Goal: Navigation & Orientation: Find specific page/section

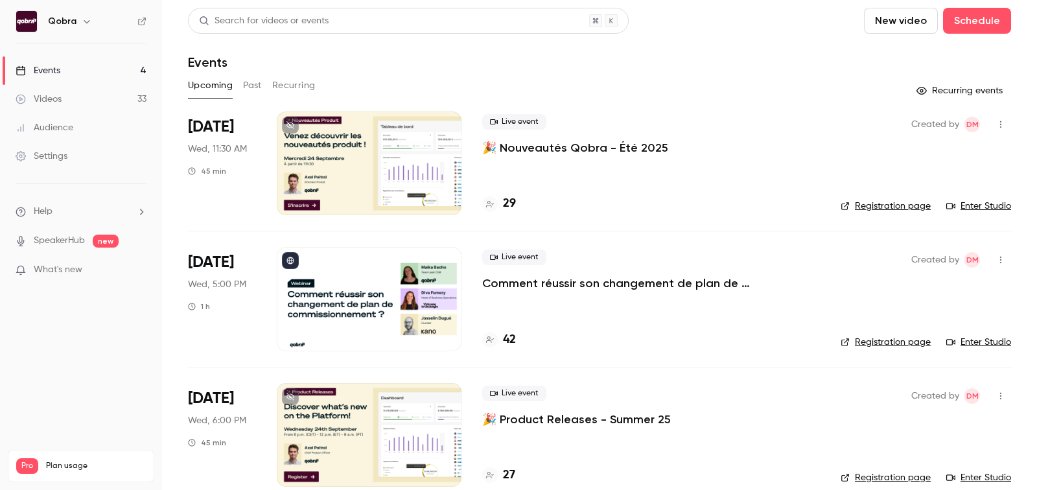
scroll to position [77, 0]
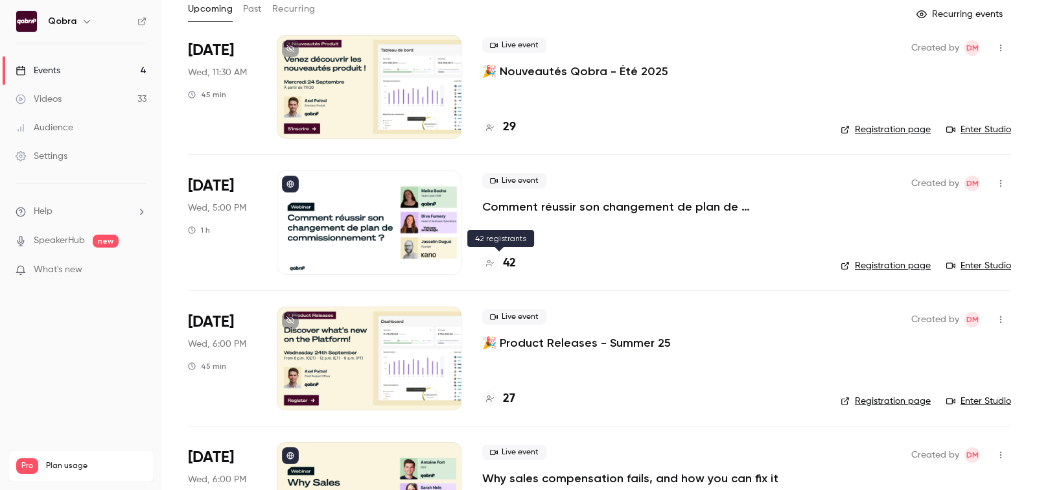
click at [512, 262] on h4 "42" at bounding box center [509, 264] width 13 height 18
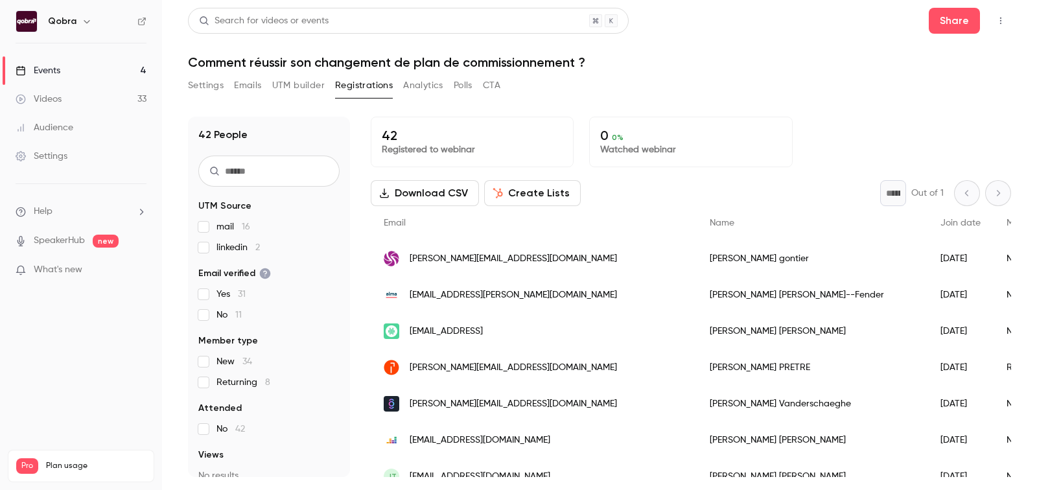
click at [212, 91] on button "Settings" at bounding box center [206, 85] width 36 height 21
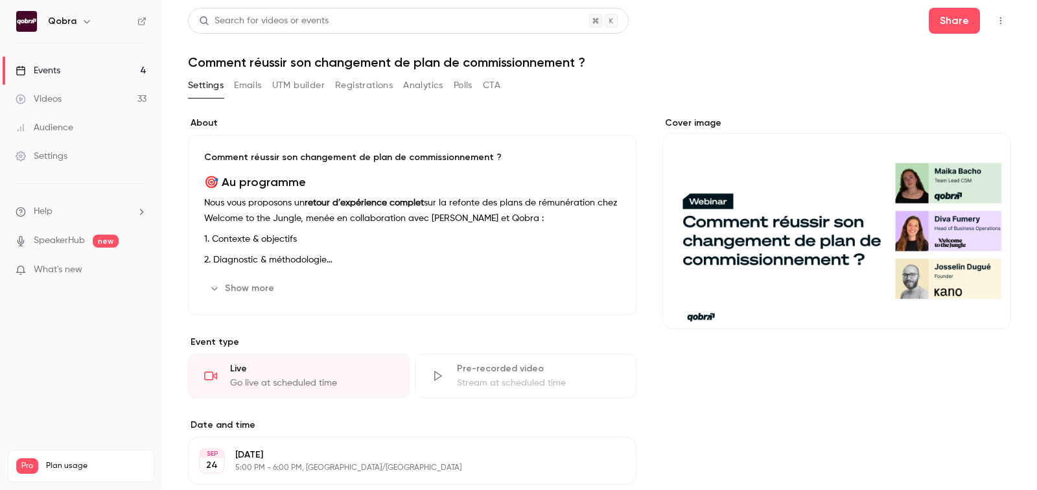
click at [480, 88] on div "Settings Emails UTM builder Registrations Analytics Polls CTA" at bounding box center [344, 85] width 313 height 21
click at [470, 88] on button "Polls" at bounding box center [463, 85] width 19 height 21
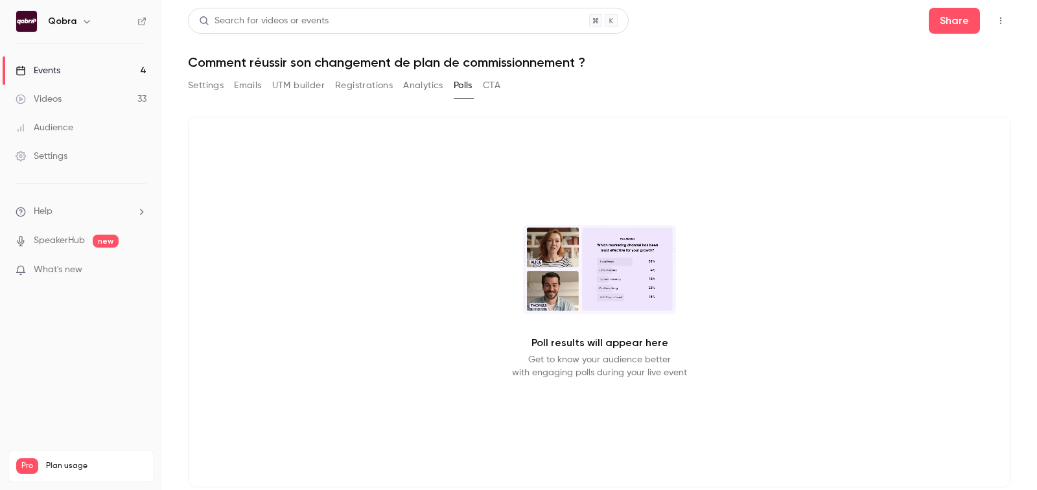
click at [510, 88] on div "Settings Emails UTM builder Registrations Analytics Polls CTA" at bounding box center [599, 88] width 823 height 26
click at [495, 88] on button "CTA" at bounding box center [492, 85] width 18 height 21
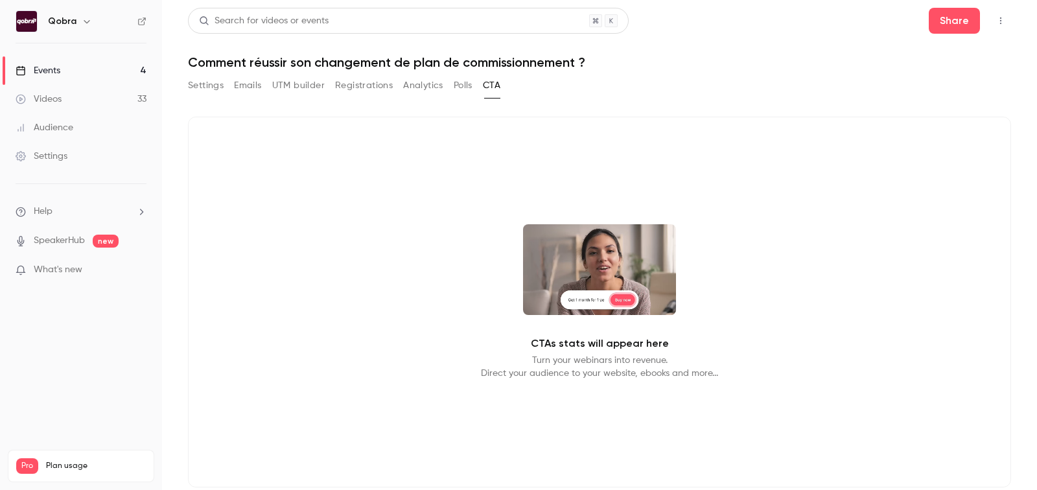
click at [426, 84] on button "Analytics" at bounding box center [423, 85] width 40 height 21
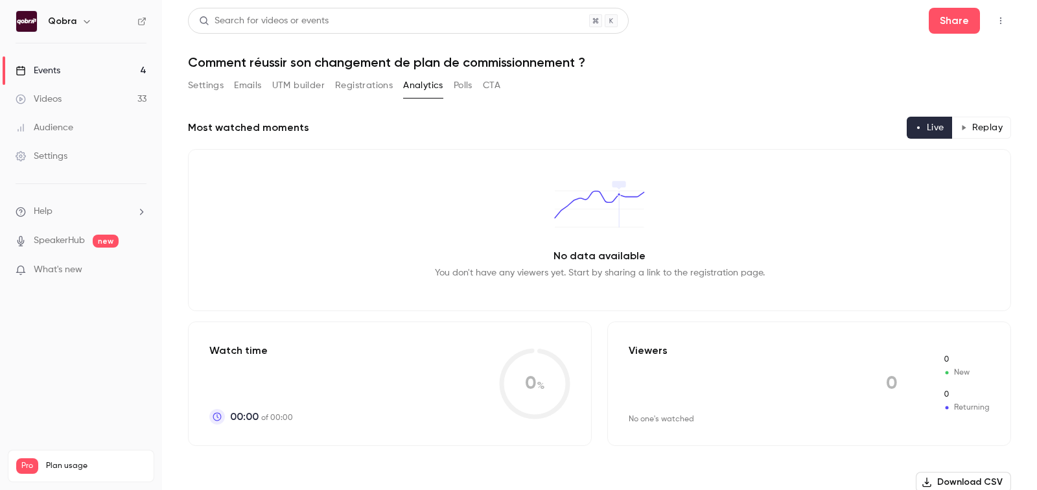
click at [362, 80] on button "Registrations" at bounding box center [364, 85] width 58 height 21
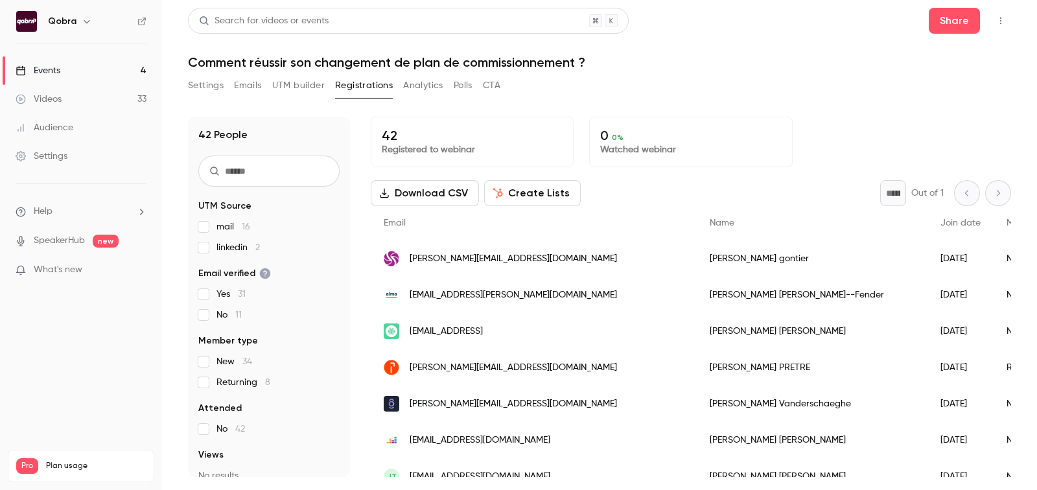
click at [292, 80] on button "UTM builder" at bounding box center [298, 85] width 53 height 21
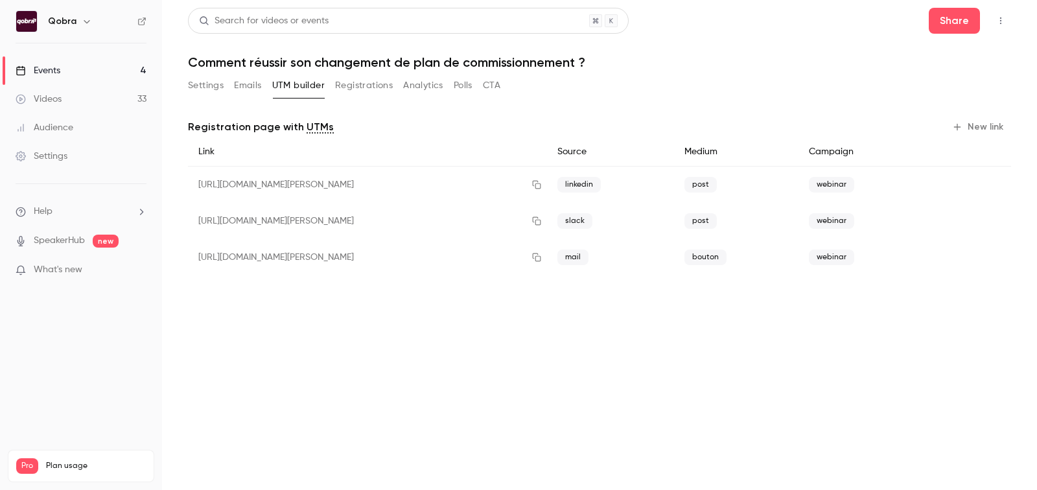
click at [252, 88] on button "Emails" at bounding box center [247, 85] width 27 height 21
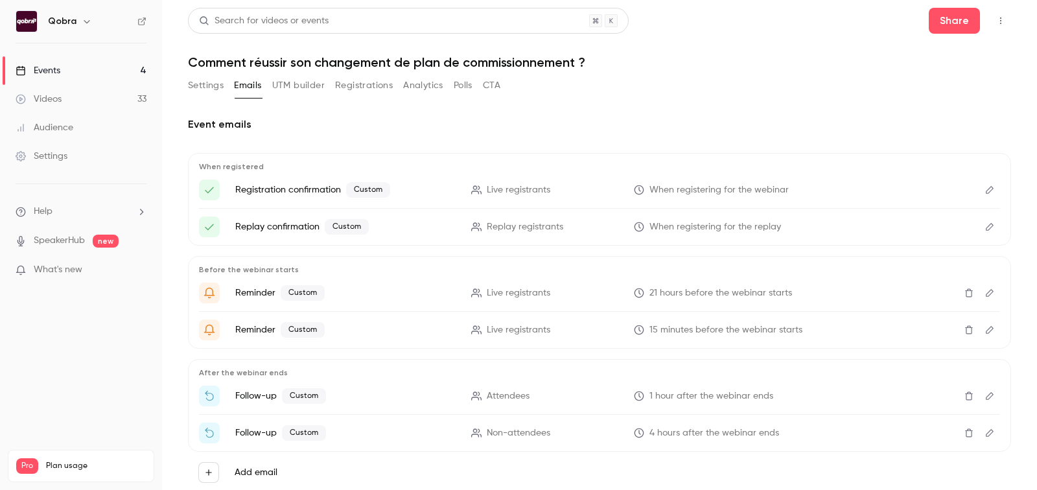
click at [182, 85] on main "Search for videos or events Share Comment réussir son changement de plan de com…" at bounding box center [599, 245] width 875 height 490
click at [195, 85] on button "Settings" at bounding box center [206, 85] width 36 height 21
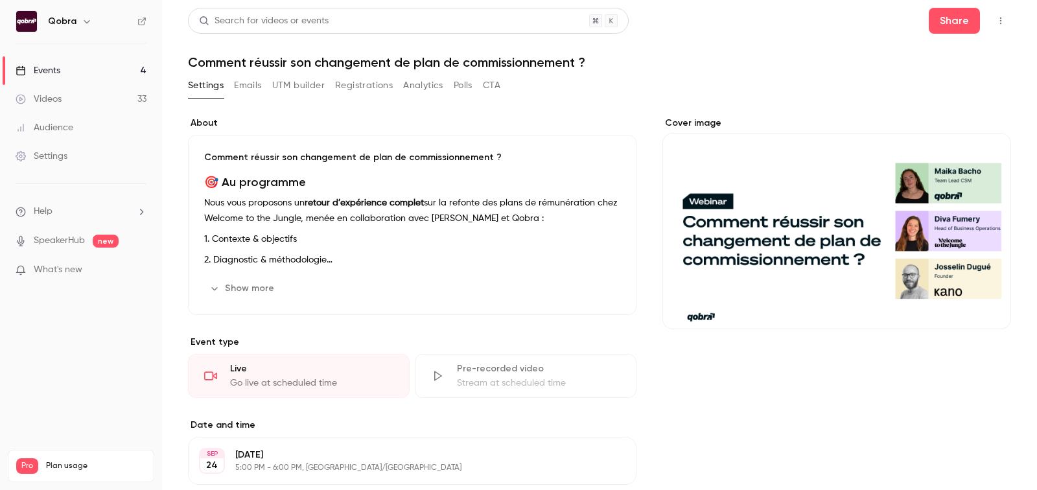
click at [847, 217] on div "Cover image" at bounding box center [837, 223] width 349 height 213
click at [0, 0] on input "Cover image" at bounding box center [0, 0] width 0 height 0
click at [460, 82] on button "Polls" at bounding box center [463, 85] width 19 height 21
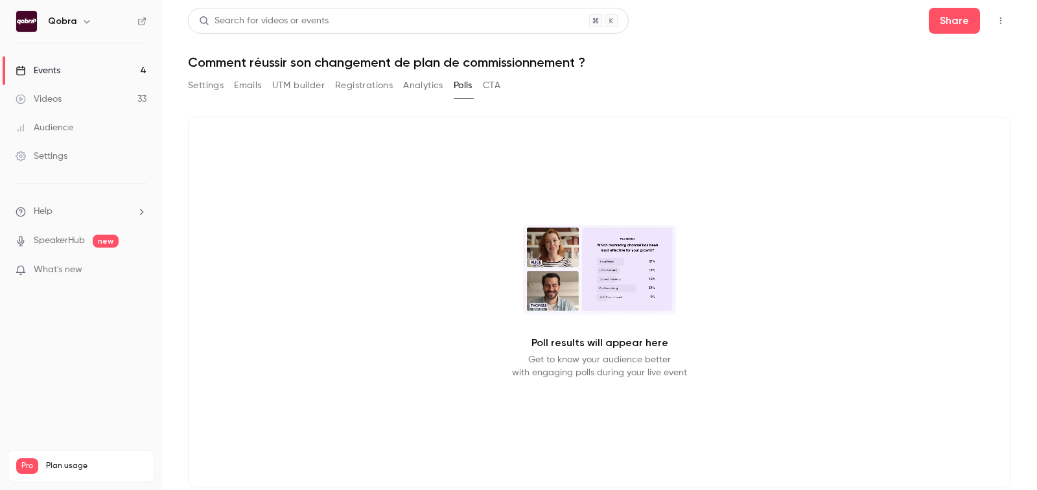
click at [429, 86] on button "Analytics" at bounding box center [423, 85] width 40 height 21
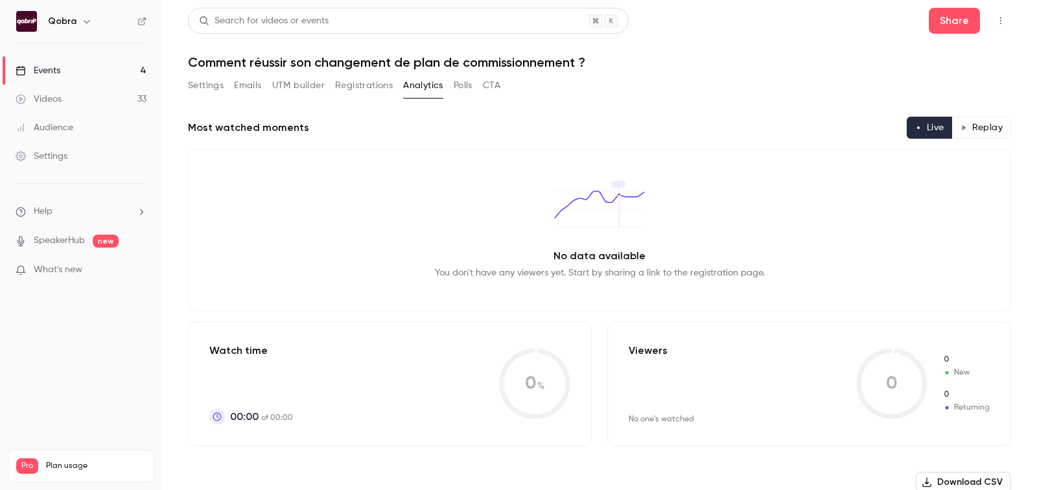
click at [497, 86] on button "CTA" at bounding box center [492, 85] width 18 height 21
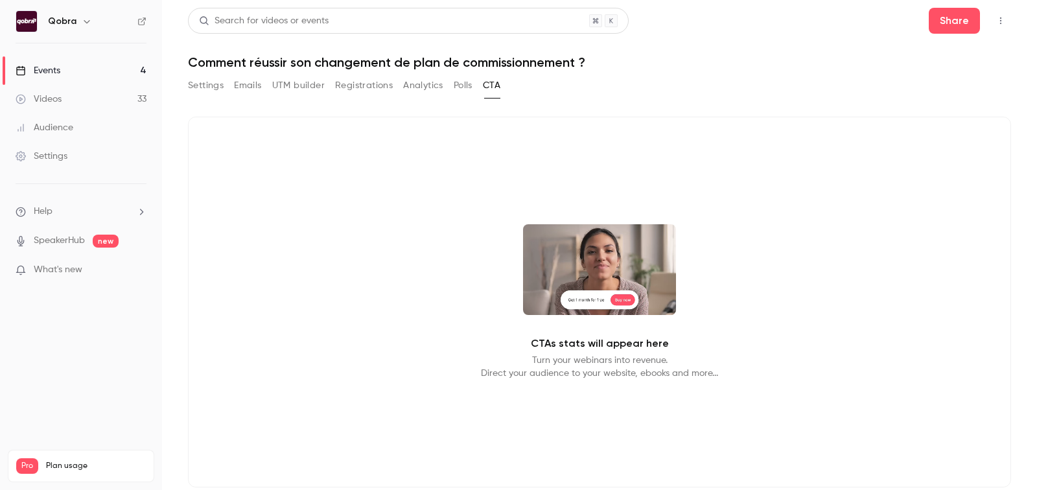
click at [445, 83] on div "Settings Emails UTM builder Registrations Analytics Polls CTA" at bounding box center [344, 85] width 313 height 21
click at [407, 86] on button "Analytics" at bounding box center [423, 85] width 40 height 21
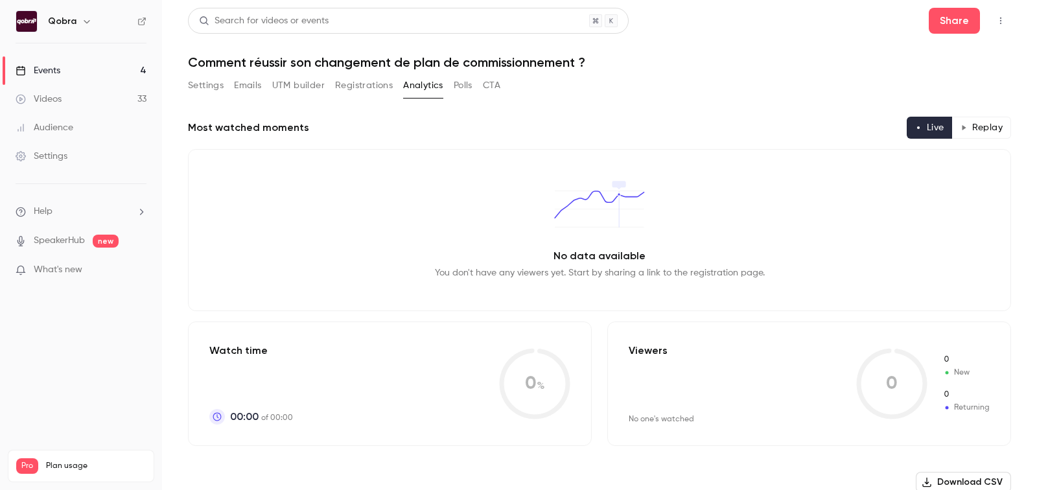
click at [365, 86] on button "Registrations" at bounding box center [364, 85] width 58 height 21
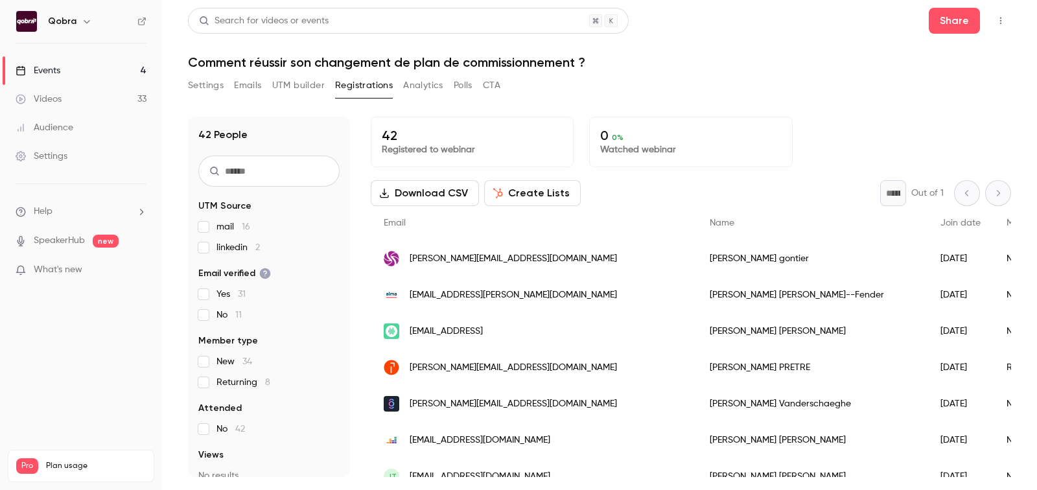
click at [297, 89] on button "UTM builder" at bounding box center [298, 85] width 53 height 21
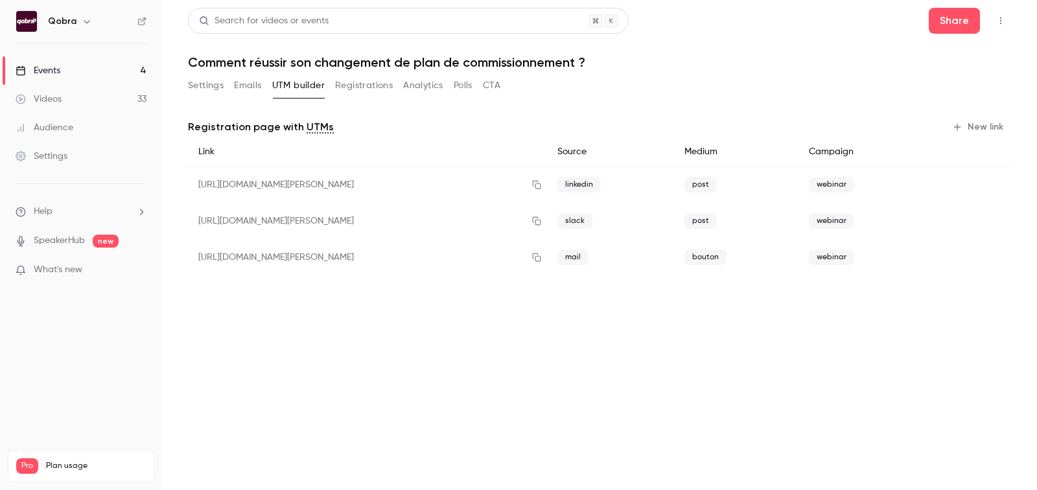
click at [246, 89] on button "Emails" at bounding box center [247, 85] width 27 height 21
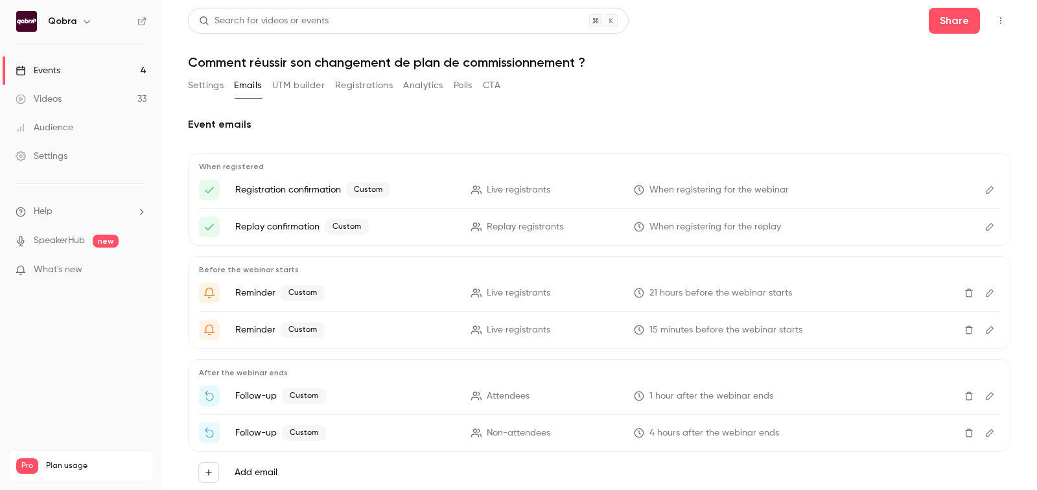
click at [210, 86] on button "Settings" at bounding box center [206, 85] width 36 height 21
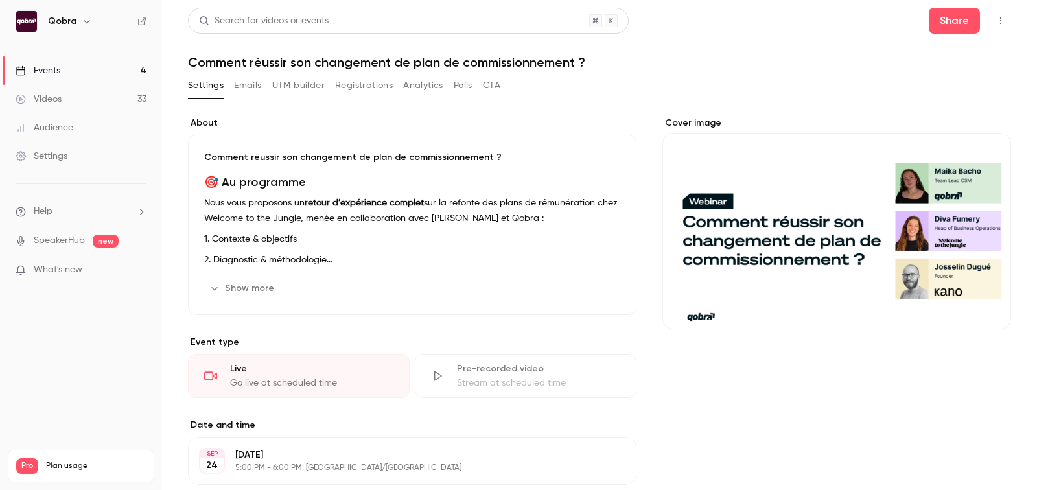
click at [598, 290] on button "Edit" at bounding box center [596, 288] width 47 height 21
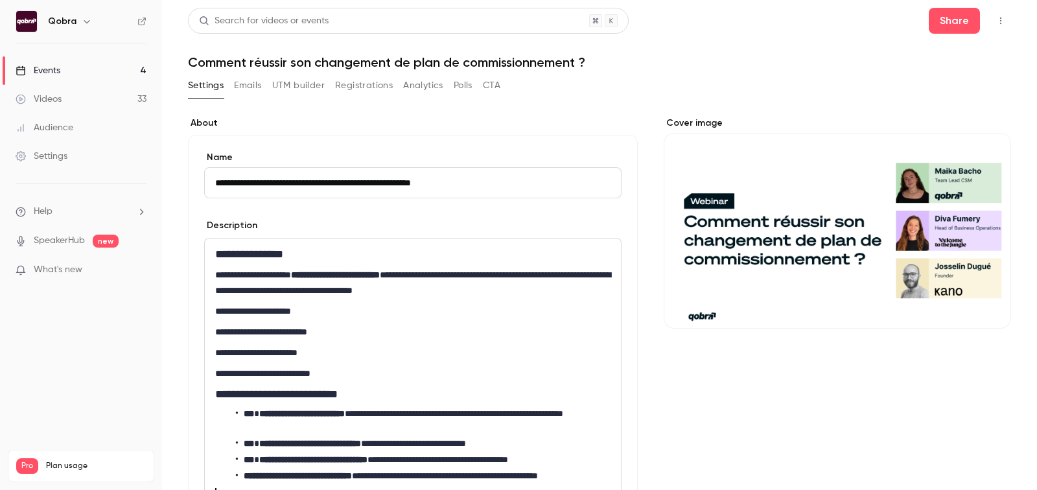
scroll to position [193, 0]
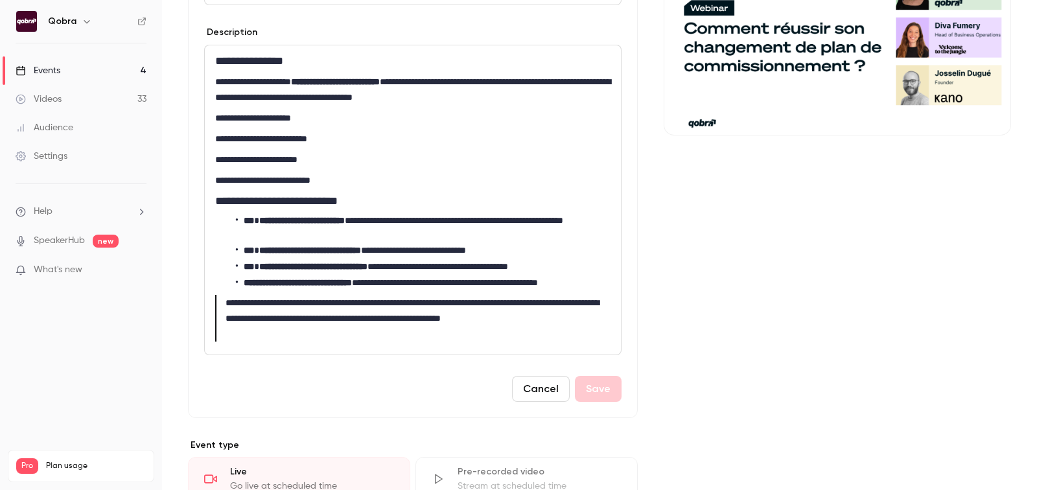
click at [554, 392] on button "Cancel" at bounding box center [541, 389] width 58 height 26
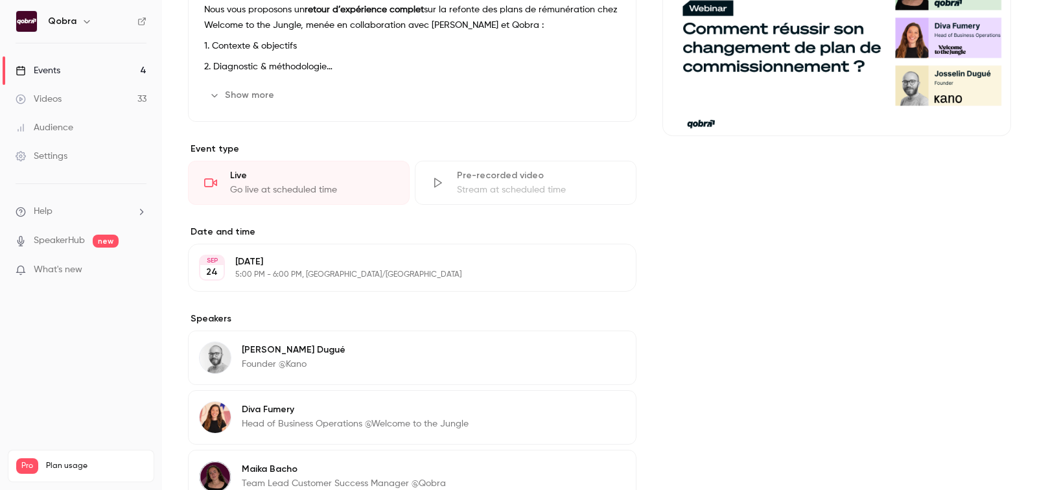
scroll to position [0, 0]
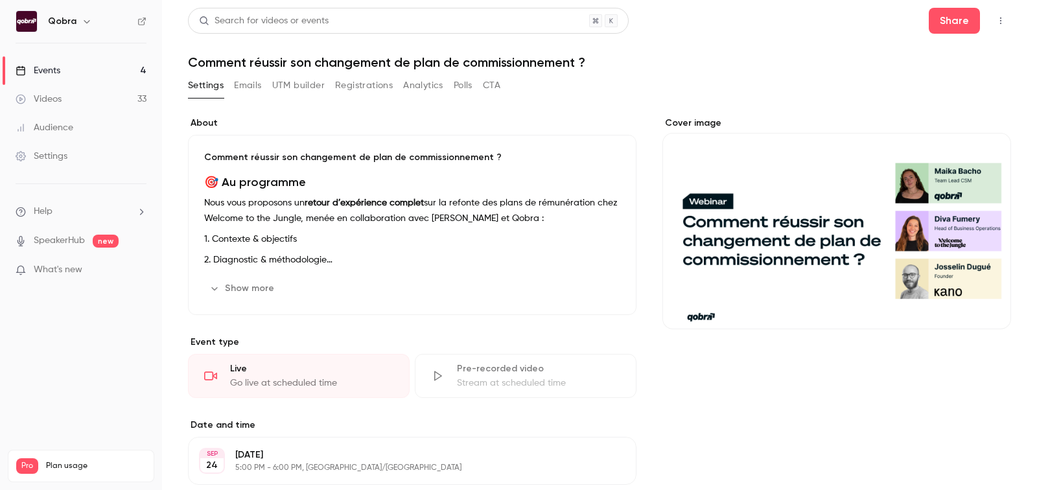
click at [71, 66] on link "Events 4" at bounding box center [81, 70] width 162 height 29
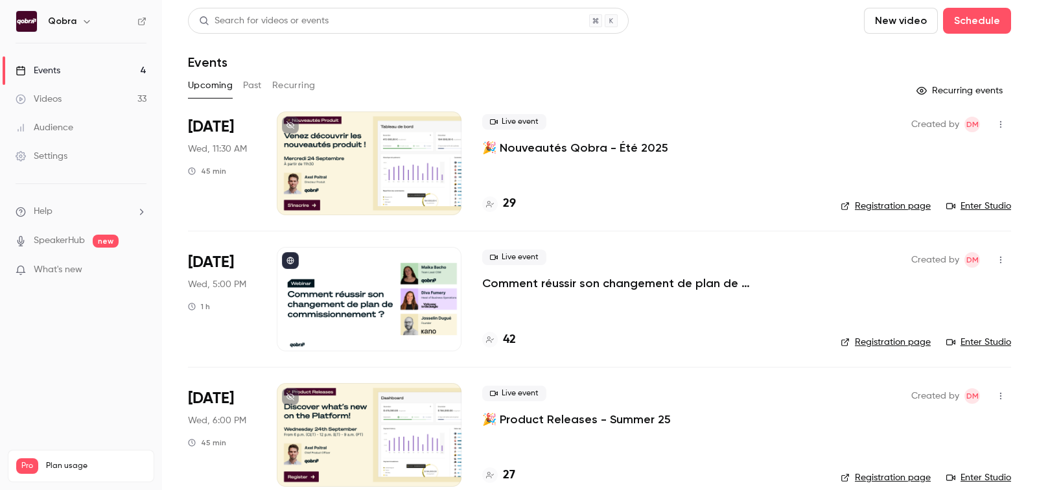
scroll to position [31, 0]
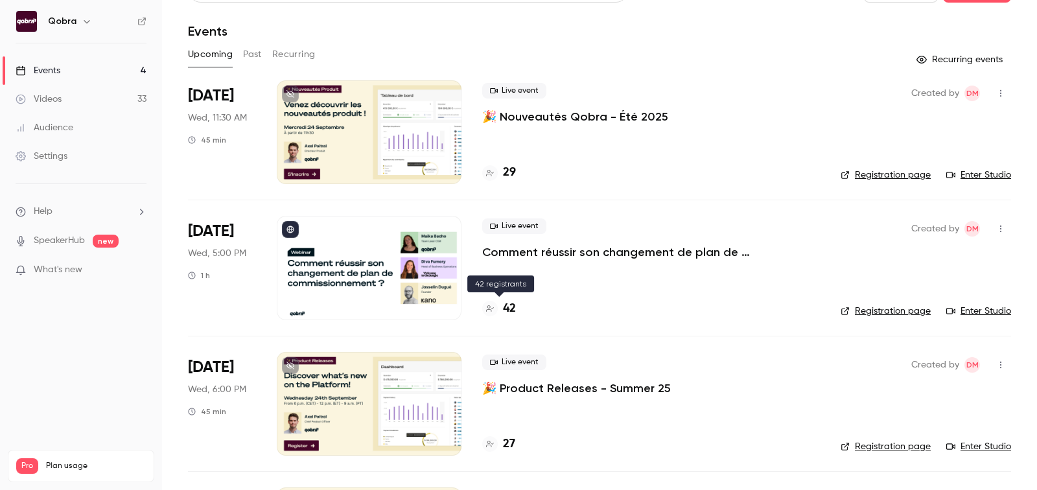
click at [510, 307] on h4 "42" at bounding box center [509, 309] width 13 height 18
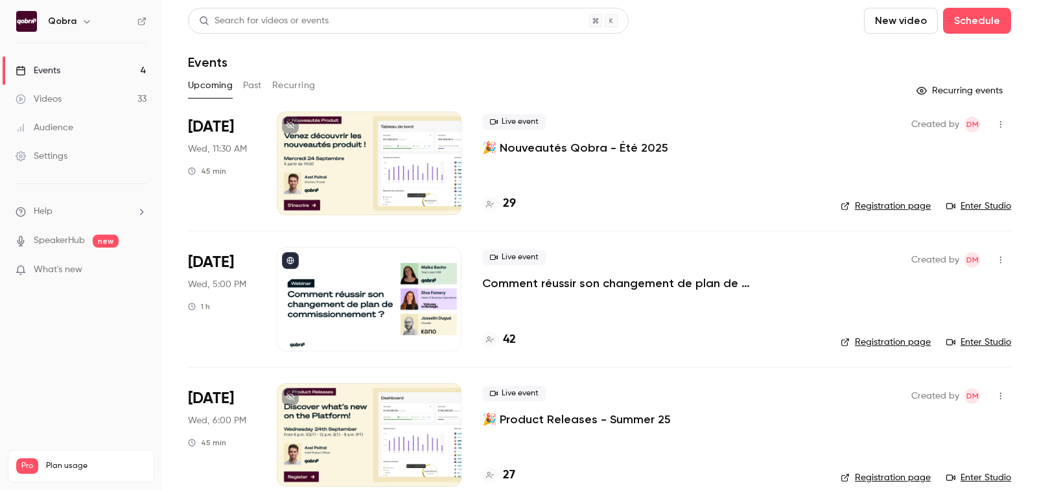
click at [978, 339] on link "Enter Studio" at bounding box center [979, 342] width 65 height 13
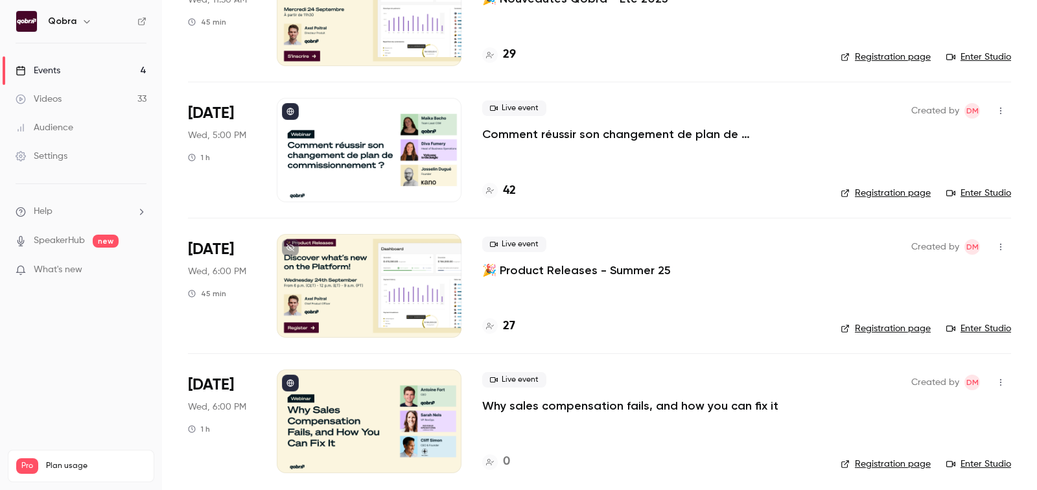
scroll to position [154, 0]
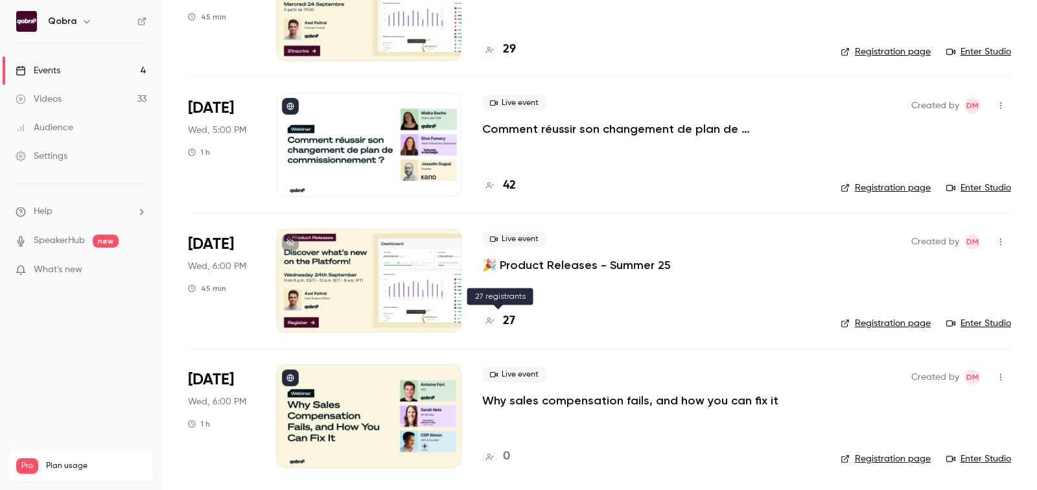
click at [508, 322] on h4 "27" at bounding box center [509, 322] width 12 height 18
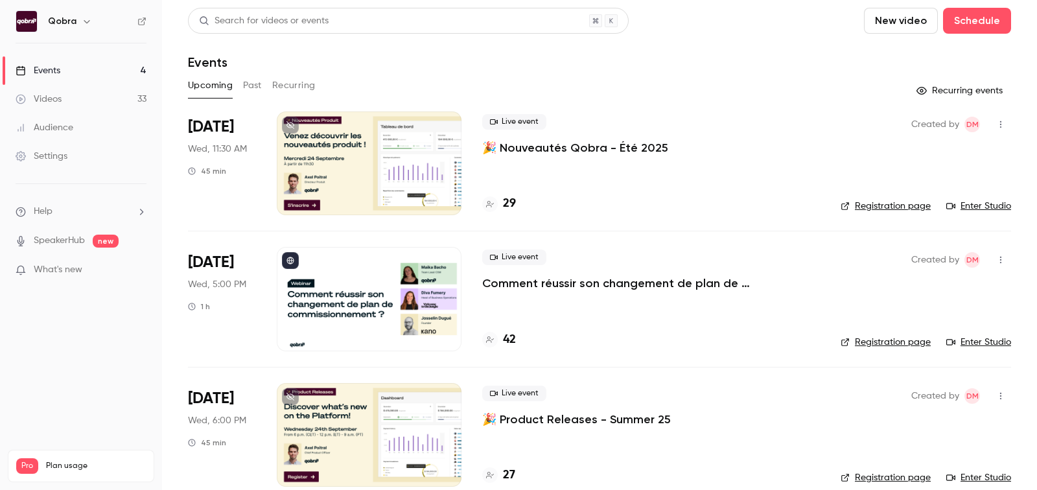
scroll to position [117, 0]
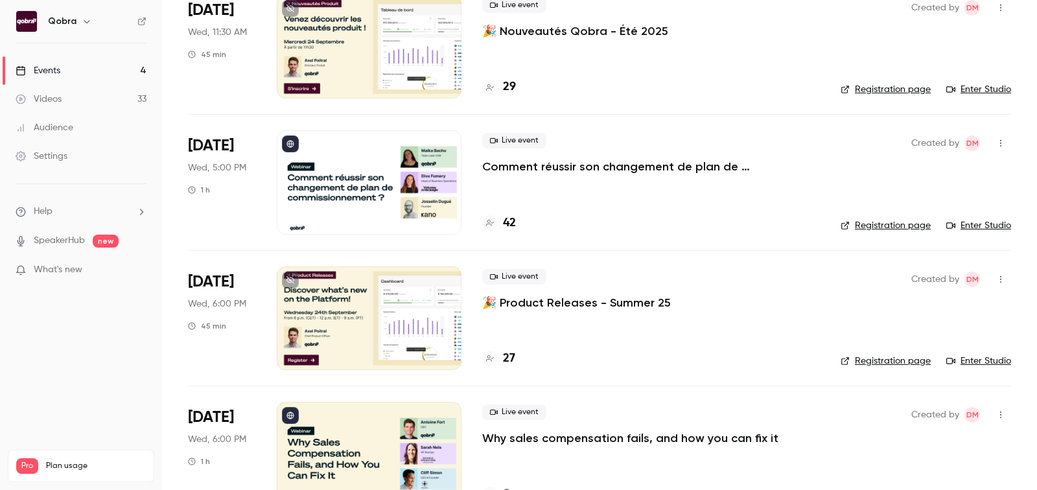
click at [507, 221] on h4 "42" at bounding box center [509, 224] width 13 height 18
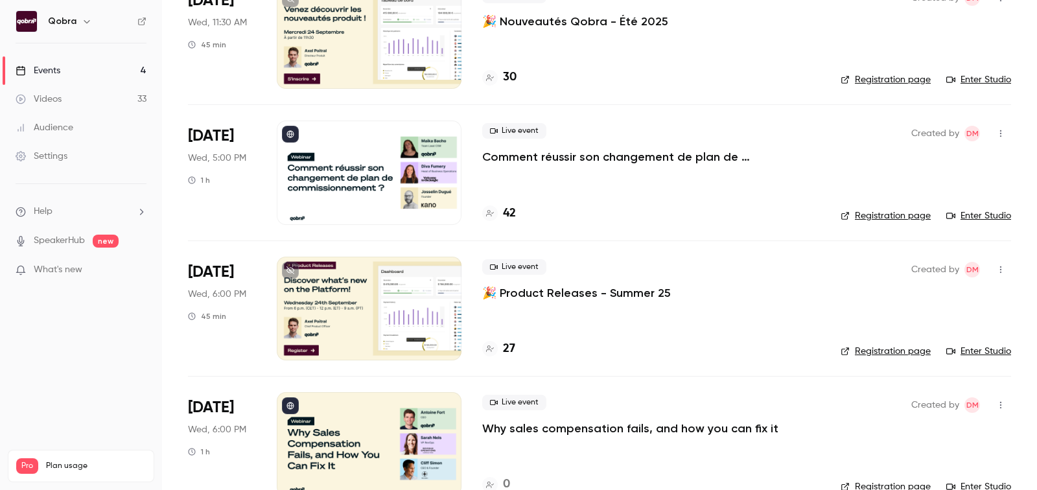
click at [978, 213] on link "Enter Studio" at bounding box center [979, 215] width 65 height 13
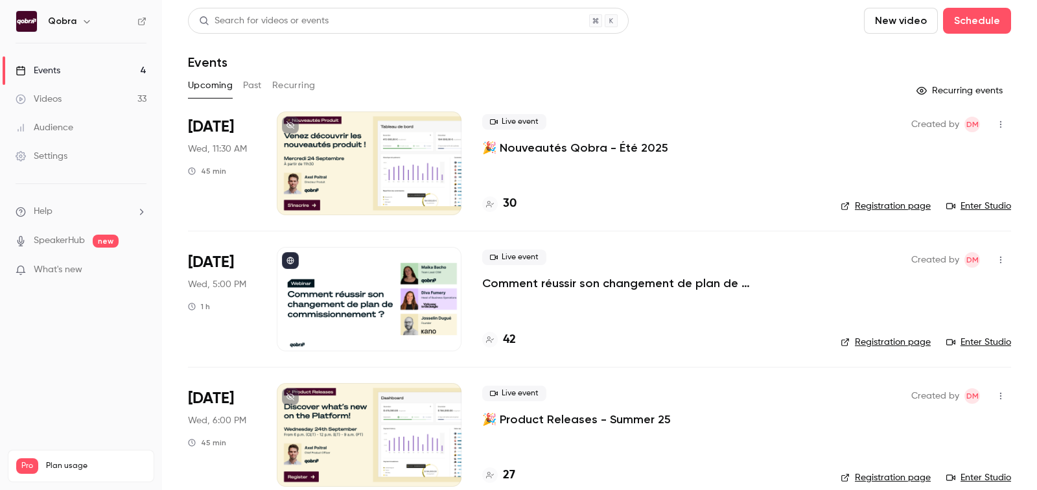
click at [990, 204] on link "Enter Studio" at bounding box center [979, 206] width 65 height 13
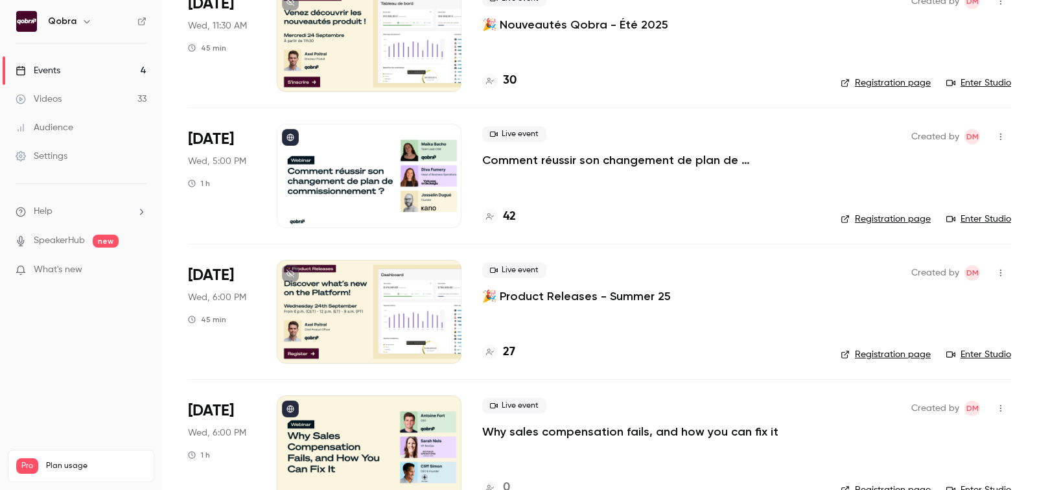
scroll to position [154, 0]
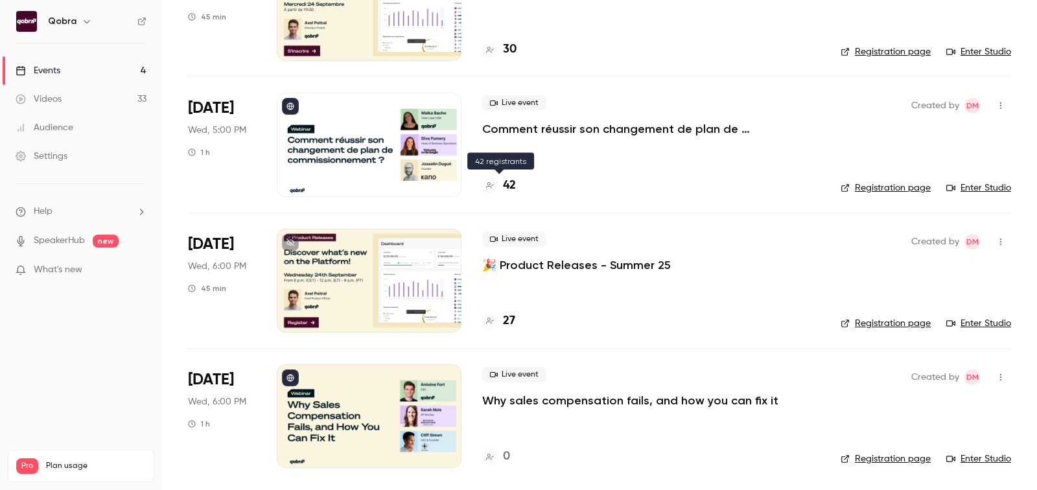
click at [508, 190] on h4 "42" at bounding box center [509, 186] width 13 height 18
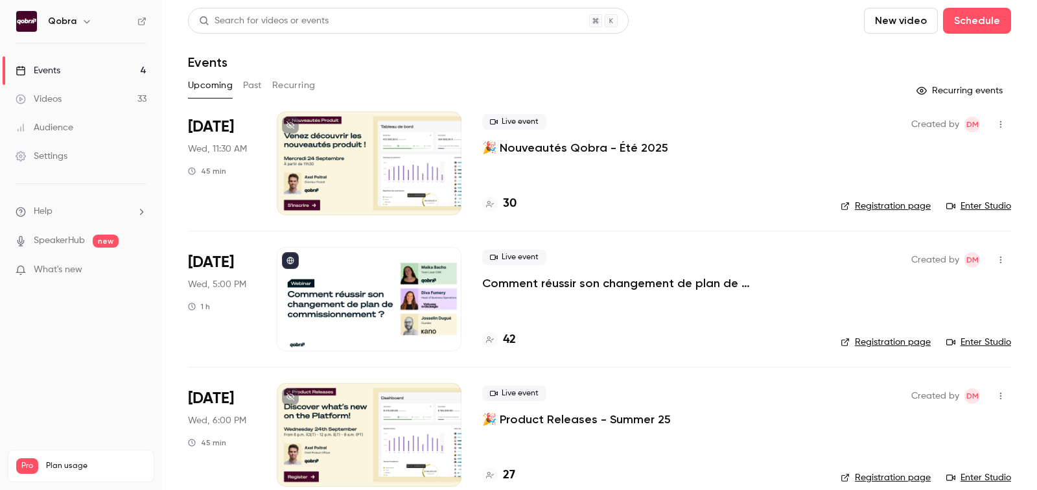
click at [982, 344] on link "Enter Studio" at bounding box center [979, 342] width 65 height 13
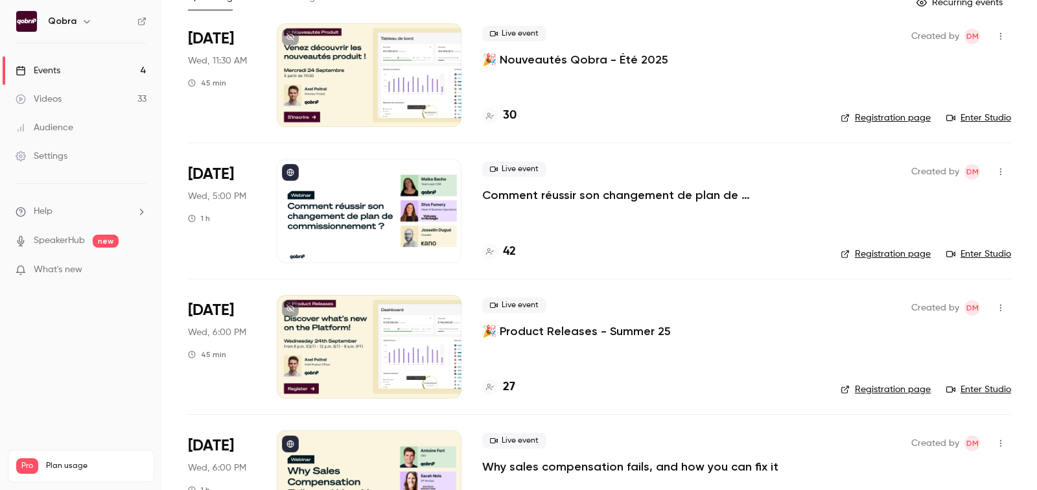
scroll to position [154, 0]
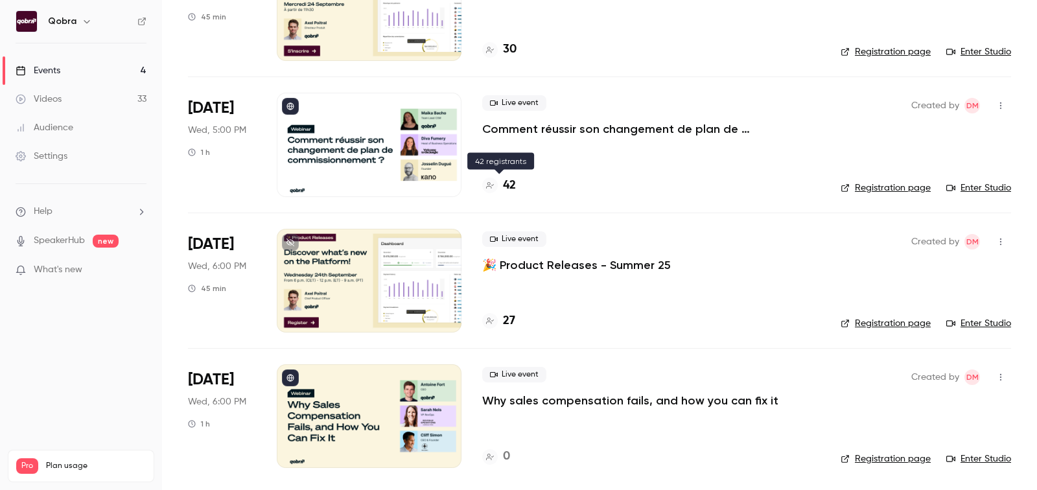
click at [510, 187] on h4 "42" at bounding box center [509, 186] width 13 height 18
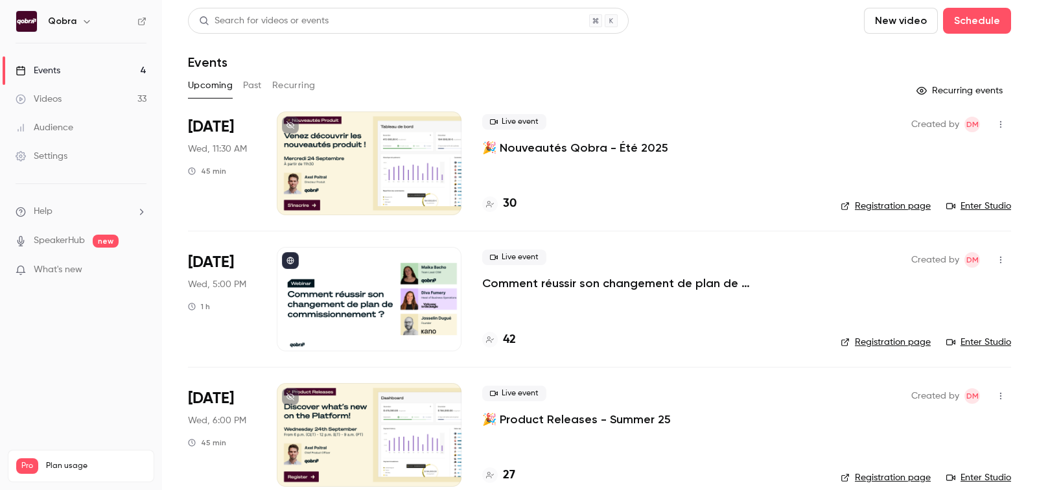
click at [976, 340] on link "Enter Studio" at bounding box center [979, 342] width 65 height 13
click at [512, 342] on h4 "42" at bounding box center [509, 340] width 13 height 18
click at [972, 344] on link "Enter Studio" at bounding box center [979, 342] width 65 height 13
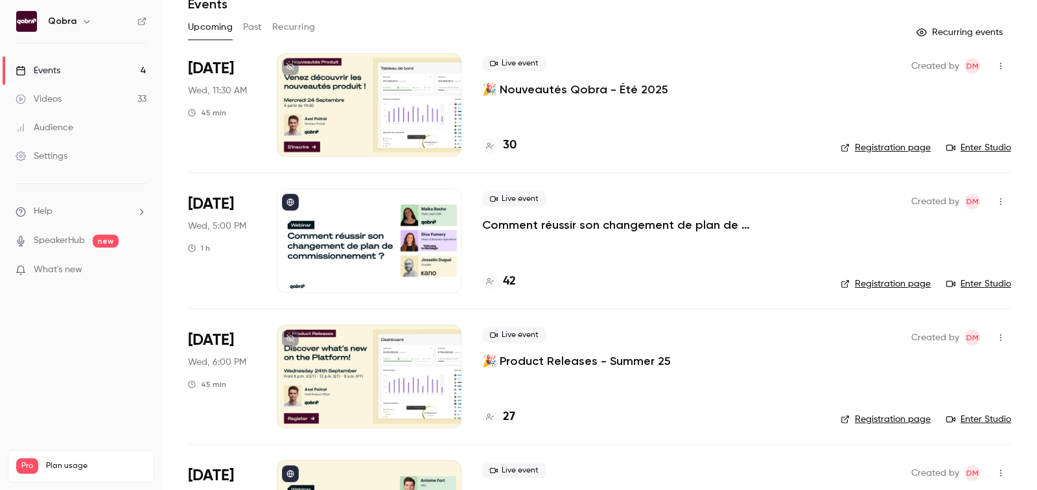
click at [510, 276] on h4 "42" at bounding box center [509, 282] width 13 height 18
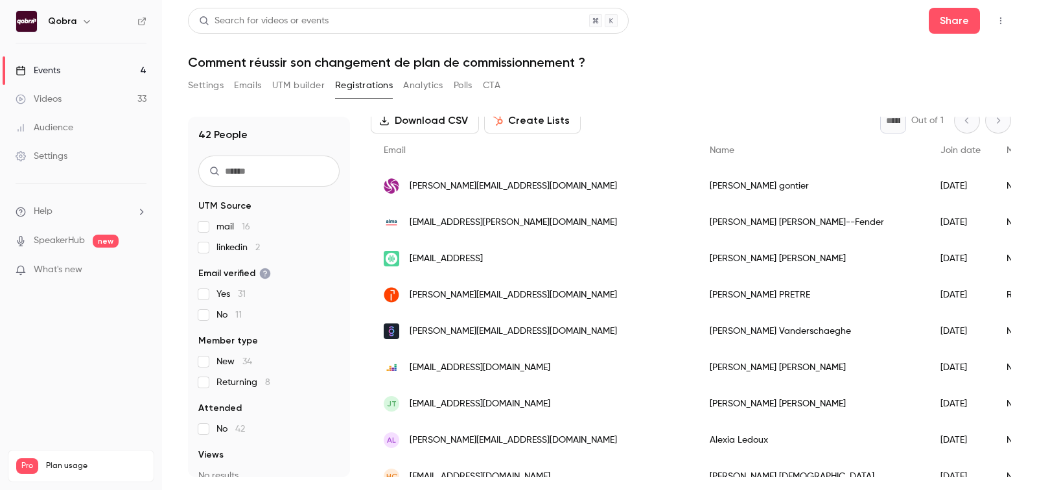
scroll to position [72, 0]
click at [489, 233] on div "[EMAIL_ADDRESS][PERSON_NAME][DOMAIN_NAME]" at bounding box center [534, 223] width 326 height 36
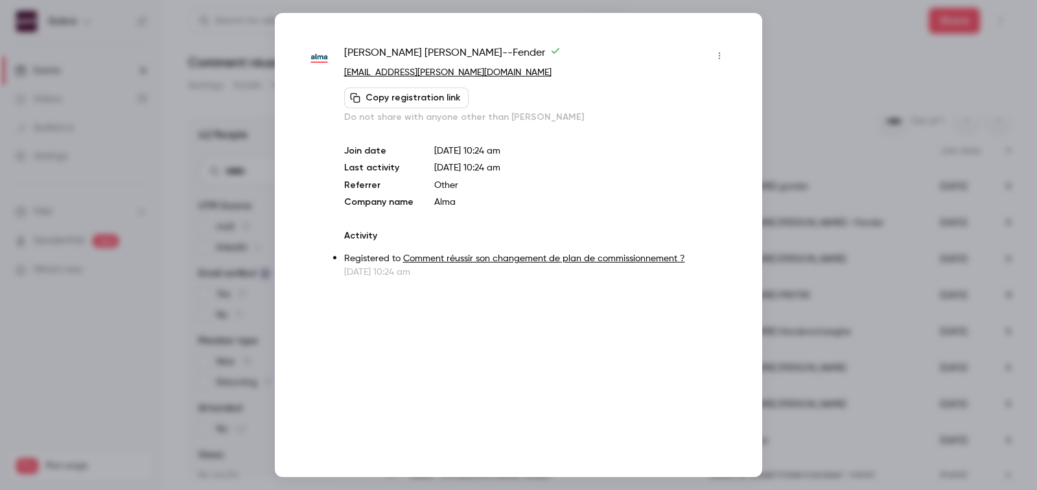
click at [366, 55] on span "Louis Herr--Fender" at bounding box center [452, 55] width 217 height 21
click at [783, 34] on div at bounding box center [518, 245] width 1037 height 490
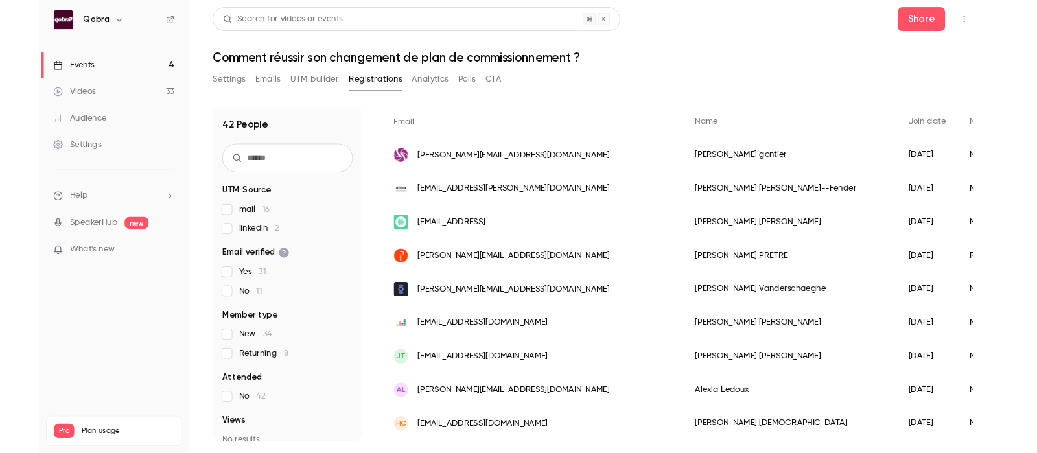
scroll to position [0, 0]
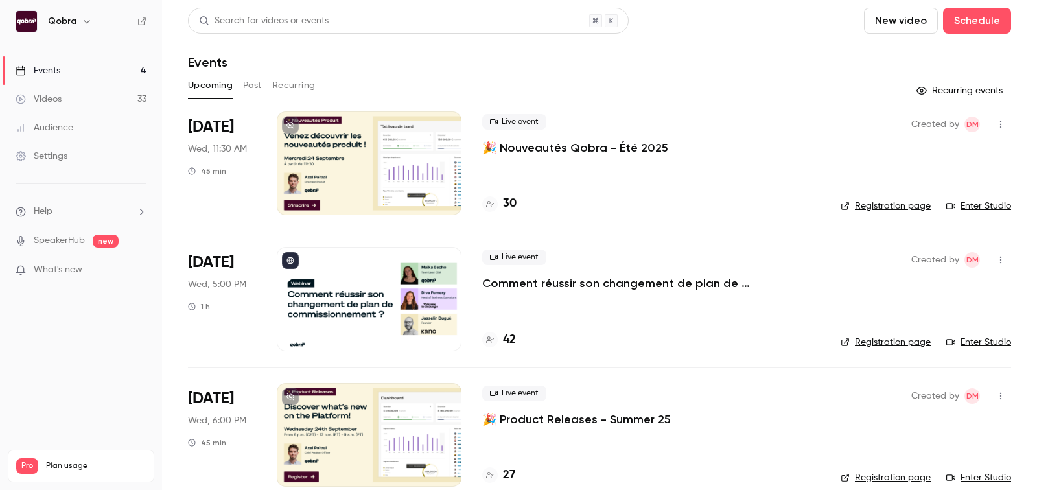
click at [986, 342] on link "Enter Studio" at bounding box center [979, 342] width 65 height 13
